Goal: Information Seeking & Learning: Learn about a topic

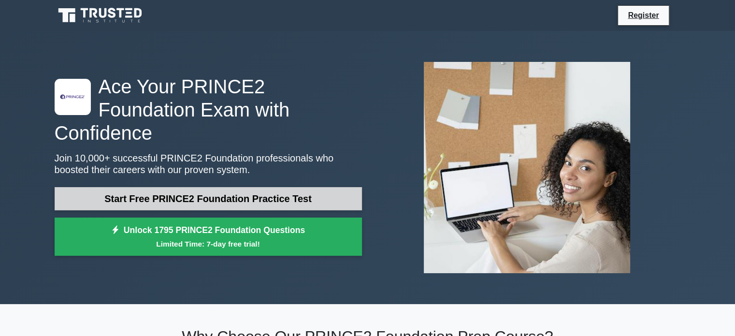
click at [261, 187] on link "Start Free PRINCE2 Foundation Practice Test" at bounding box center [208, 198] width 307 height 23
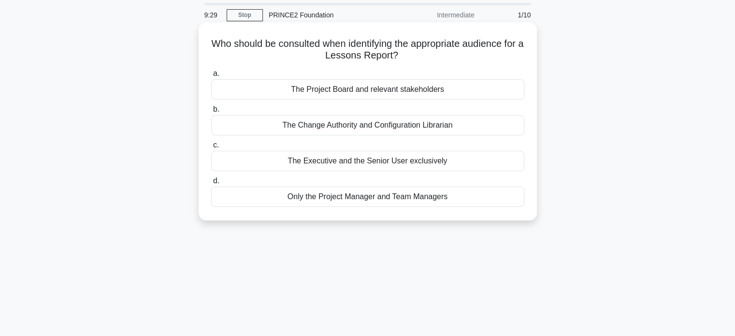
scroll to position [48, 0]
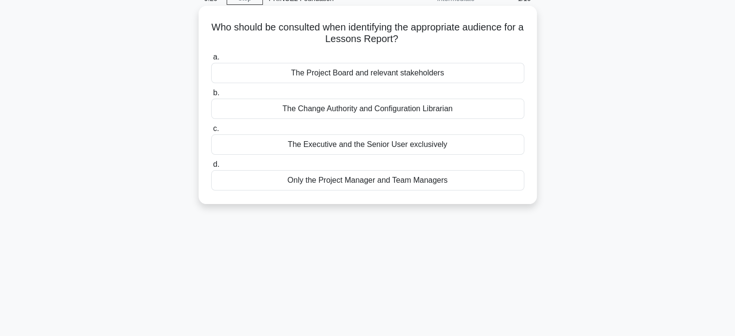
click at [408, 113] on div "The Change Authority and Configuration Librarian" at bounding box center [367, 109] width 313 height 20
click at [211, 96] on input "b. The Change Authority and Configuration Librarian" at bounding box center [211, 93] width 0 height 6
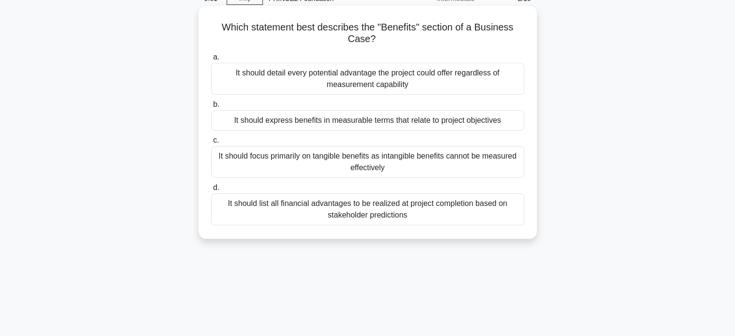
click at [427, 124] on div "It should express benefits in measurable terms that relate to project objectives" at bounding box center [367, 120] width 313 height 20
click at [211, 108] on input "b. It should express benefits in measurable terms that relate to project object…" at bounding box center [211, 104] width 0 height 6
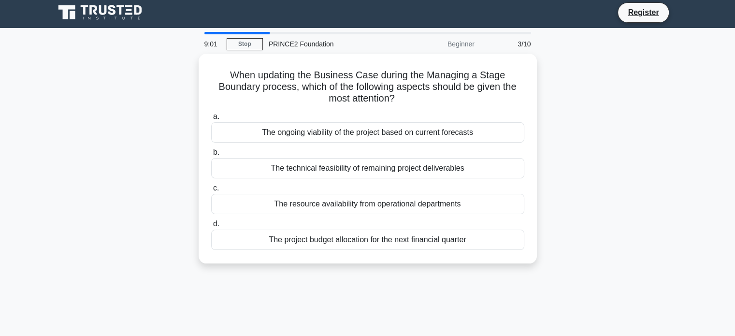
scroll to position [0, 0]
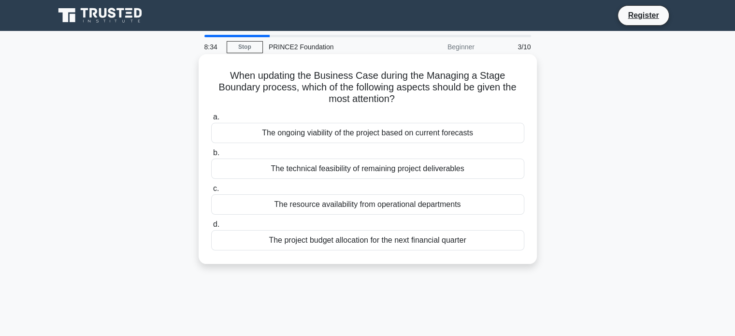
click at [375, 132] on div "The ongoing viability of the project based on current forecasts" at bounding box center [367, 133] width 313 height 20
click at [211, 120] on input "a. The ongoing viability of the project based on current forecasts" at bounding box center [211, 117] width 0 height 6
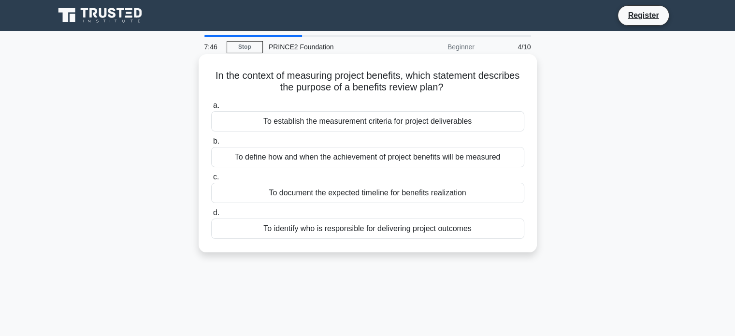
click at [349, 160] on div "To define how and when the achievement of project benefits will be measured" at bounding box center [367, 157] width 313 height 20
click at [211, 144] on input "b. To define how and when the achievement of project benefits will be measured" at bounding box center [211, 141] width 0 height 6
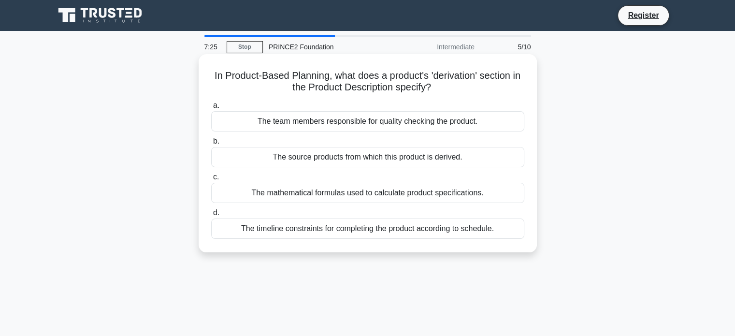
click at [370, 156] on div "The source products from which this product is derived." at bounding box center [367, 157] width 313 height 20
click at [211, 144] on input "b. The source products from which this product is derived." at bounding box center [211, 141] width 0 height 6
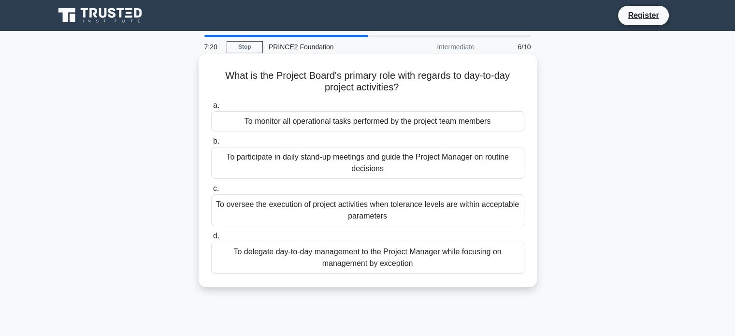
drag, startPoint x: 331, startPoint y: 79, endPoint x: 416, endPoint y: 86, distance: 85.4
click at [416, 86] on h5 "What is the Project Board's primary role with regards to day-to-day project act…" at bounding box center [367, 82] width 315 height 24
click at [398, 163] on div "To participate in daily stand-up meetings and guide the Project Manager on rout…" at bounding box center [367, 163] width 313 height 32
click at [211, 144] on input "b. To participate in daily stand-up meetings and guide the Project Manager on r…" at bounding box center [211, 141] width 0 height 6
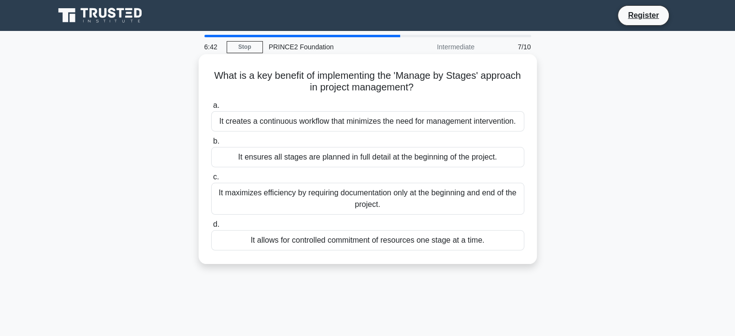
drag, startPoint x: 253, startPoint y: 73, endPoint x: 455, endPoint y: 92, distance: 202.4
click at [455, 92] on h5 "What is a key benefit of implementing the 'Manage by Stages' approach in projec…" at bounding box center [367, 82] width 315 height 24
click at [427, 241] on div "It allows for controlled commitment of resources one stage at a time." at bounding box center [367, 240] width 313 height 20
click at [211, 228] on input "d. It allows for controlled commitment of resources one stage at a time." at bounding box center [211, 224] width 0 height 6
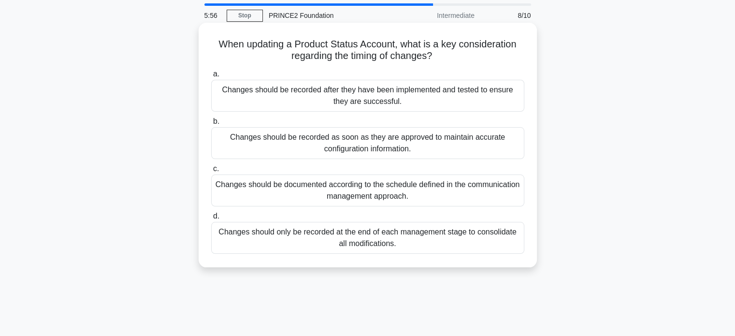
scroll to position [48, 0]
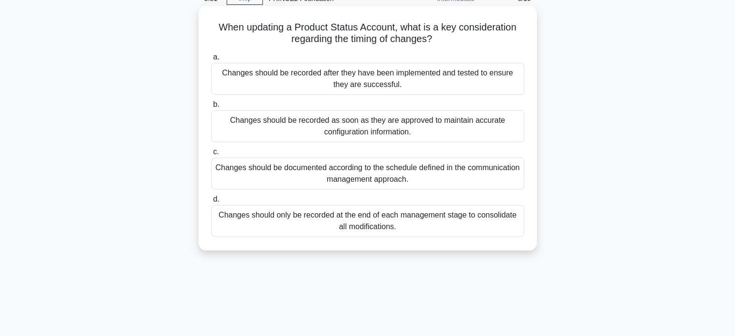
click at [363, 124] on div "Changes should be recorded as soon as they are approved to maintain accurate co…" at bounding box center [367, 126] width 313 height 32
click at [211, 108] on input "b. Changes should be recorded as soon as they are approved to maintain accurate…" at bounding box center [211, 104] width 0 height 6
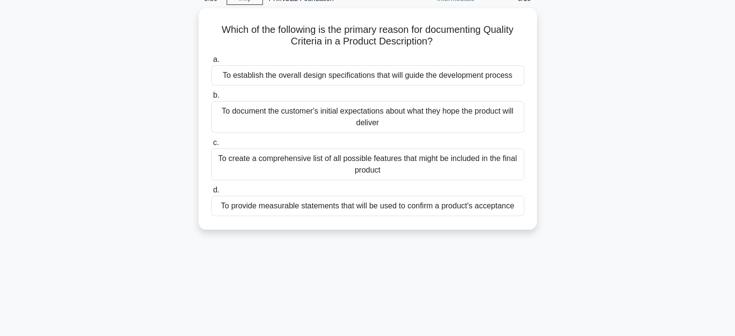
scroll to position [0, 0]
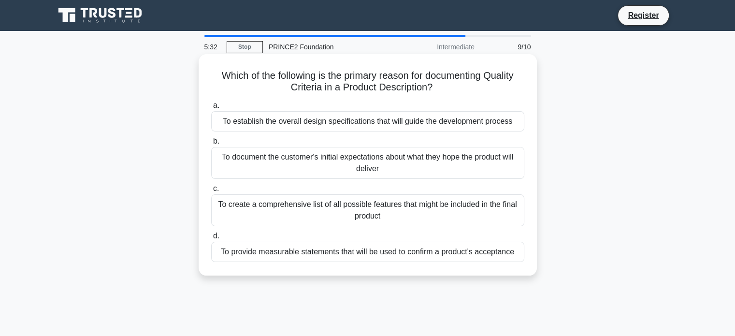
click at [378, 125] on div "To establish the overall design specifications that will guide the development …" at bounding box center [367, 121] width 313 height 20
click at [211, 109] on input "a. To establish the overall design specifications that will guide the developme…" at bounding box center [211, 105] width 0 height 6
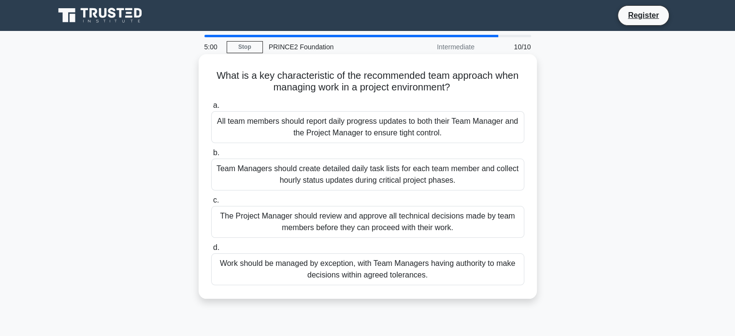
click at [442, 270] on div "Work should be managed by exception, with Team Managers having authority to mak…" at bounding box center [367, 269] width 313 height 32
click at [211, 251] on input "d. Work should be managed by exception, with Team Managers having authority to …" at bounding box center [211, 248] width 0 height 6
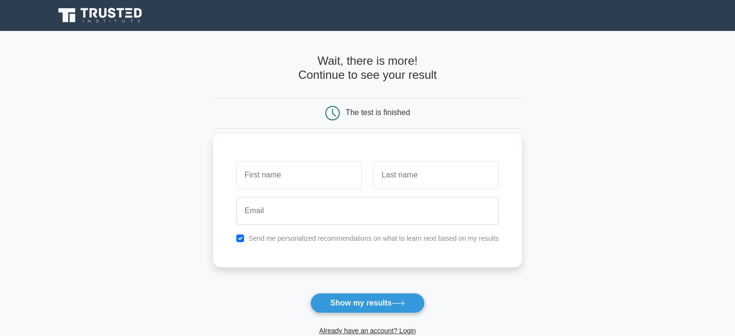
click at [283, 174] on input "text" at bounding box center [298, 175] width 125 height 28
click at [316, 181] on input "text" at bounding box center [298, 175] width 125 height 28
type input "p"
type input "Panagiotis"
type input "Iatridis"
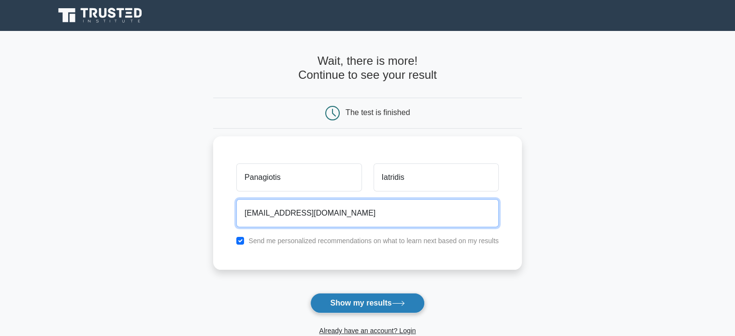
type input "[EMAIL_ADDRESS][DOMAIN_NAME]"
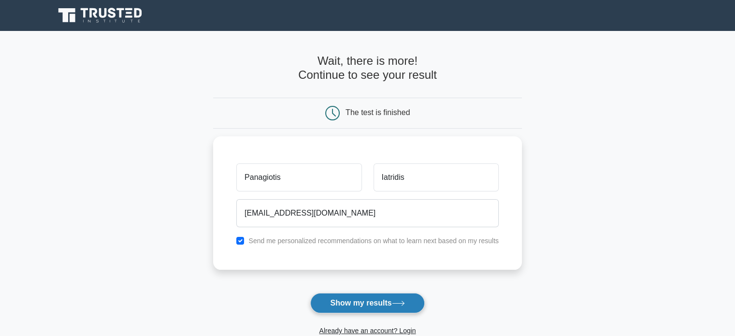
click at [365, 308] on button "Show my results" at bounding box center [367, 303] width 114 height 20
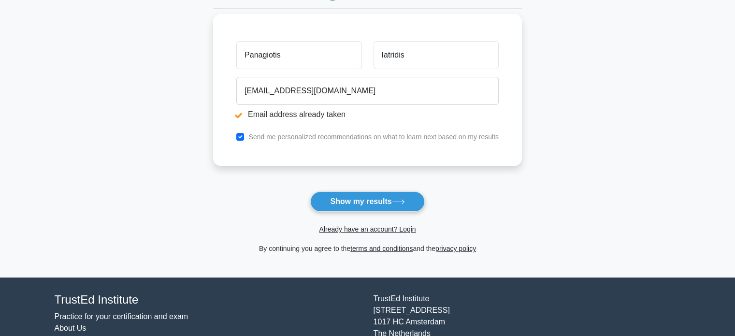
scroll to position [97, 0]
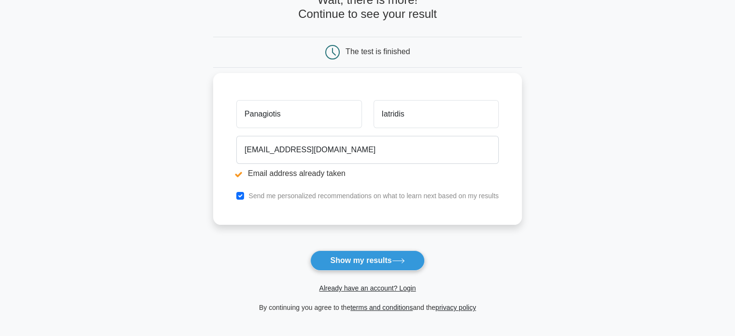
click at [246, 196] on div "Send me personalized recommendations on what to learn next based on my results" at bounding box center [368, 196] width 274 height 12
click at [242, 196] on input "checkbox" at bounding box center [240, 196] width 8 height 8
checkbox input "false"
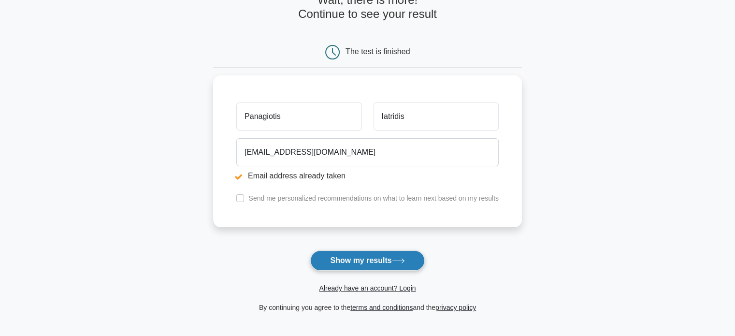
click at [368, 255] on button "Show my results" at bounding box center [367, 260] width 114 height 20
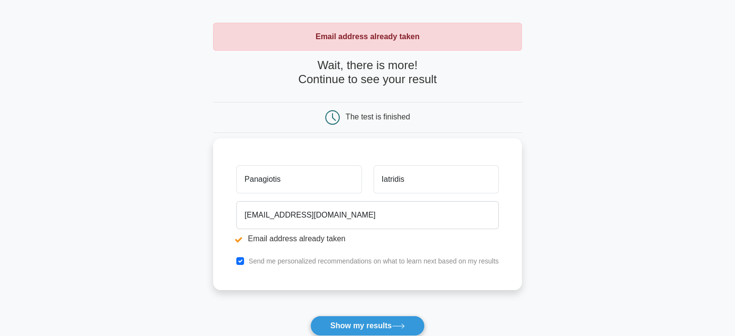
scroll to position [48, 0]
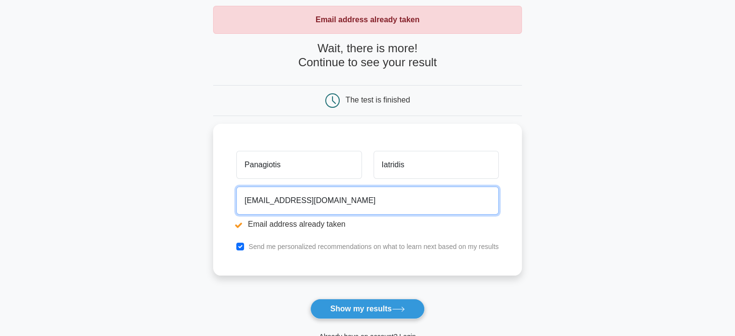
drag, startPoint x: 364, startPoint y: 197, endPoint x: 74, endPoint y: 191, distance: 289.5
click at [74, 191] on main "Email address already taken Wait, there is more! Continue to see your result Th…" at bounding box center [367, 184] width 735 height 402
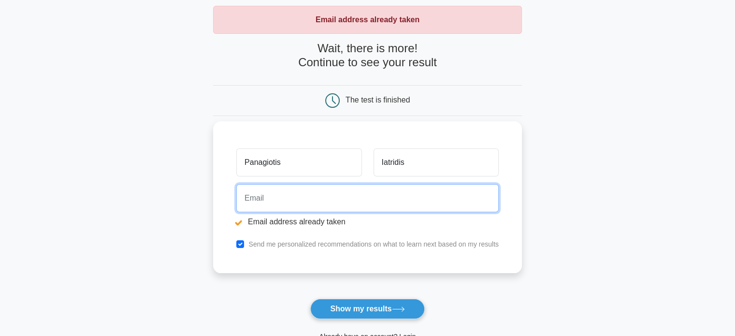
click at [300, 203] on input "email" at bounding box center [367, 198] width 262 height 28
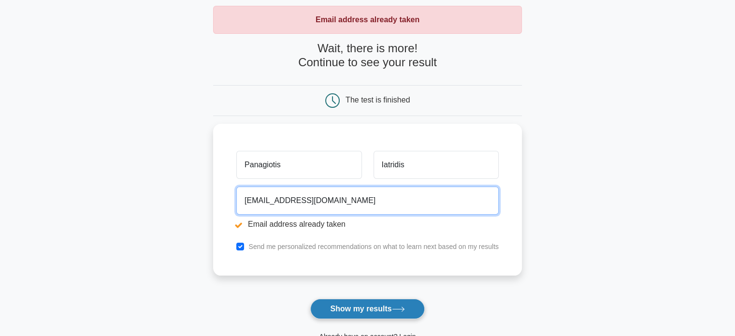
type input "panosiatridis@outlook.com"
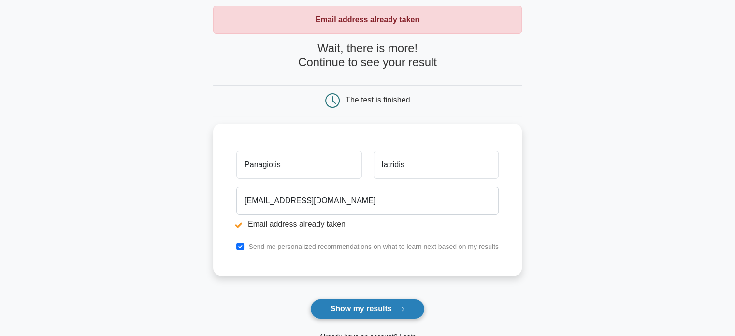
click at [343, 307] on button "Show my results" at bounding box center [367, 309] width 114 height 20
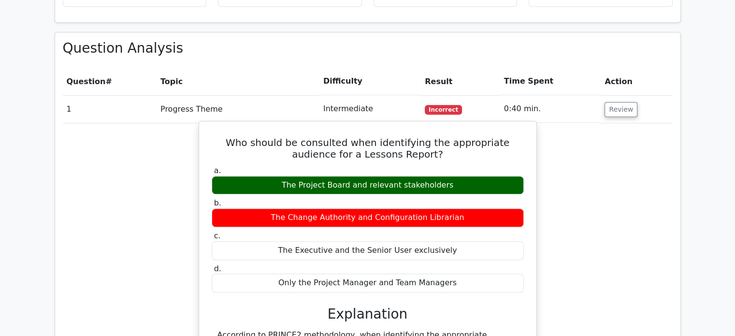
scroll to position [822, 0]
